Goal: Task Accomplishment & Management: Use online tool/utility

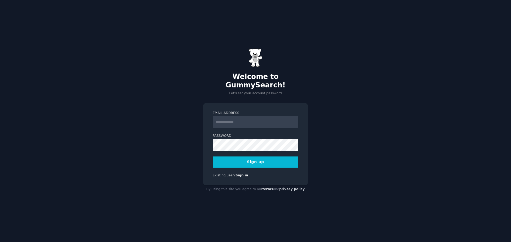
click at [233, 119] on input "Email Address" at bounding box center [256, 122] width 86 height 12
type input "**********"
click at [442, 188] on div "**********" at bounding box center [255, 121] width 511 height 242
click at [261, 157] on button "Sign up" at bounding box center [256, 162] width 86 height 11
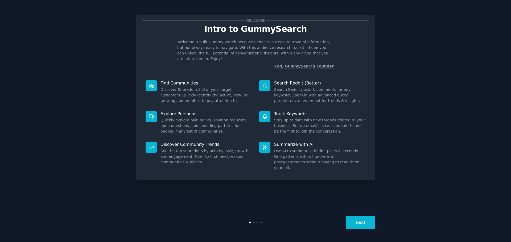
click at [355, 219] on button "Next" at bounding box center [360, 222] width 28 height 13
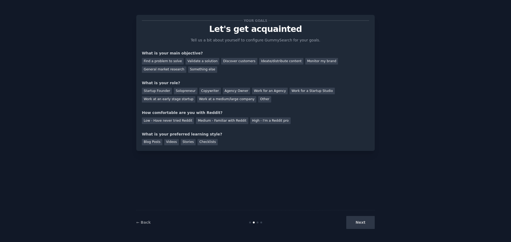
click at [360, 226] on div "Next" at bounding box center [335, 222] width 80 height 13
click at [139, 222] on link "← Back" at bounding box center [143, 222] width 14 height 4
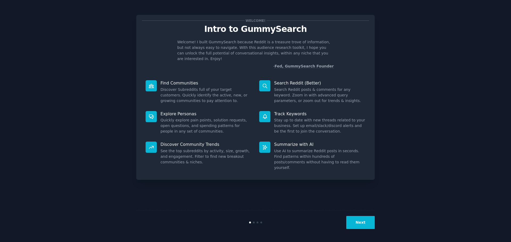
click at [365, 218] on button "Next" at bounding box center [360, 222] width 28 height 13
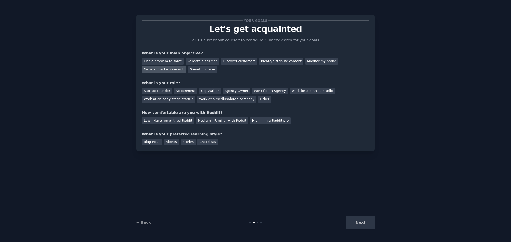
click at [186, 66] on div "General market research" at bounding box center [164, 69] width 44 height 7
click at [295, 91] on div "Work for a Startup Studio" at bounding box center [311, 91] width 45 height 7
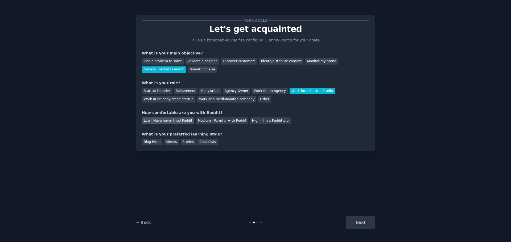
click at [167, 122] on div "Low - Have never tried Reddit" at bounding box center [168, 121] width 52 height 7
click at [202, 143] on div "Checklists" at bounding box center [207, 142] width 20 height 7
drag, startPoint x: 370, startPoint y: 221, endPoint x: 366, endPoint y: 222, distance: 4.2
click at [369, 222] on button "Next" at bounding box center [360, 222] width 28 height 13
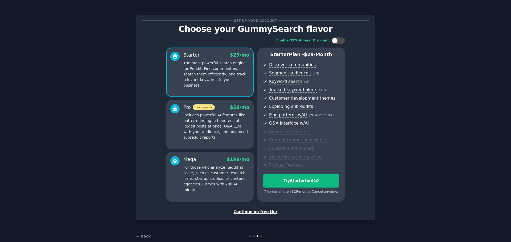
click at [259, 212] on div "Continue on free tier" at bounding box center [255, 212] width 227 height 6
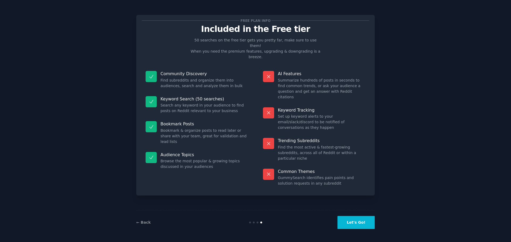
click at [361, 224] on button "Let's Go!" at bounding box center [355, 222] width 37 height 13
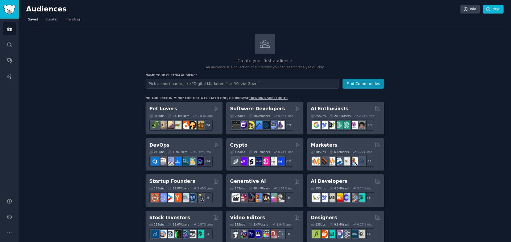
click at [214, 83] on input "text" at bounding box center [241, 84] width 193 height 10
type input "interview app"
click at [365, 84] on button "Find Communities" at bounding box center [362, 84] width 41 height 10
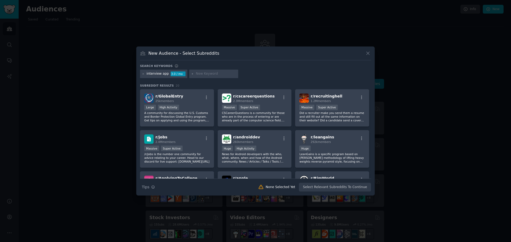
click at [147, 72] on div "interview app" at bounding box center [158, 74] width 22 height 5
click at [202, 73] on input "text" at bounding box center [216, 74] width 40 height 5
type input "question creation"
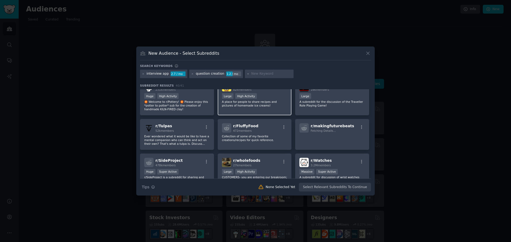
scroll to position [168, 0]
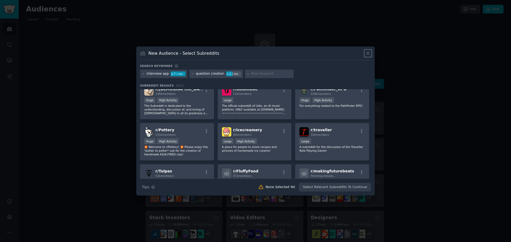
click at [366, 53] on icon at bounding box center [368, 54] width 6 height 6
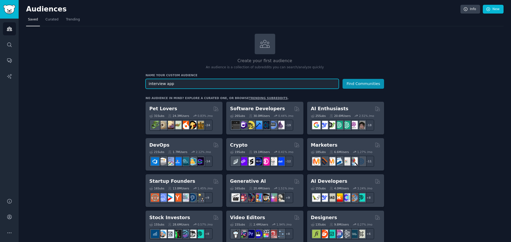
click at [195, 84] on input "interview app" at bounding box center [241, 84] width 193 height 10
type input "i"
type input "a"
click at [368, 85] on button "Find Communities" at bounding box center [362, 84] width 41 height 10
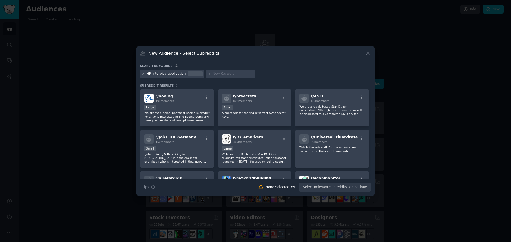
click at [179, 74] on div "HR interviev application" at bounding box center [166, 74] width 39 height 5
click at [181, 73] on div "HR interviev application" at bounding box center [172, 74] width 64 height 9
click at [178, 74] on div "HR interviev application" at bounding box center [166, 74] width 39 height 5
click at [365, 53] on button at bounding box center [368, 53] width 6 height 6
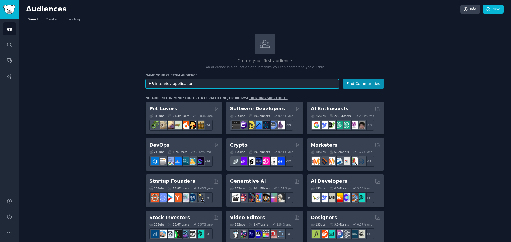
click at [194, 83] on input "HR interviev application" at bounding box center [241, 84] width 193 height 10
type input "HR interviev platform"
click at [378, 81] on button "Find Communities" at bounding box center [362, 84] width 41 height 10
